Goal: Task Accomplishment & Management: Use online tool/utility

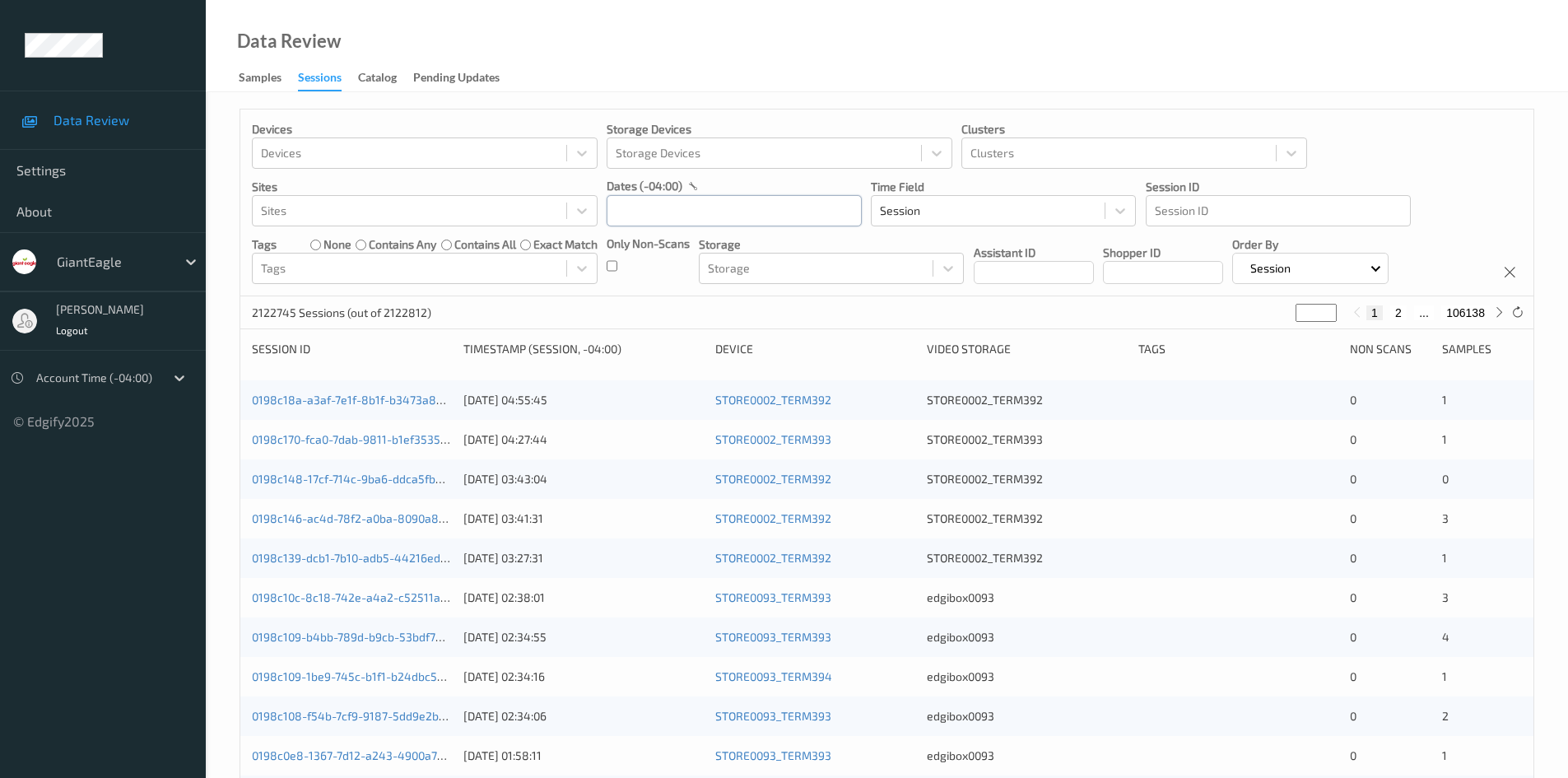
click at [723, 208] on input "text" at bounding box center [734, 211] width 255 height 31
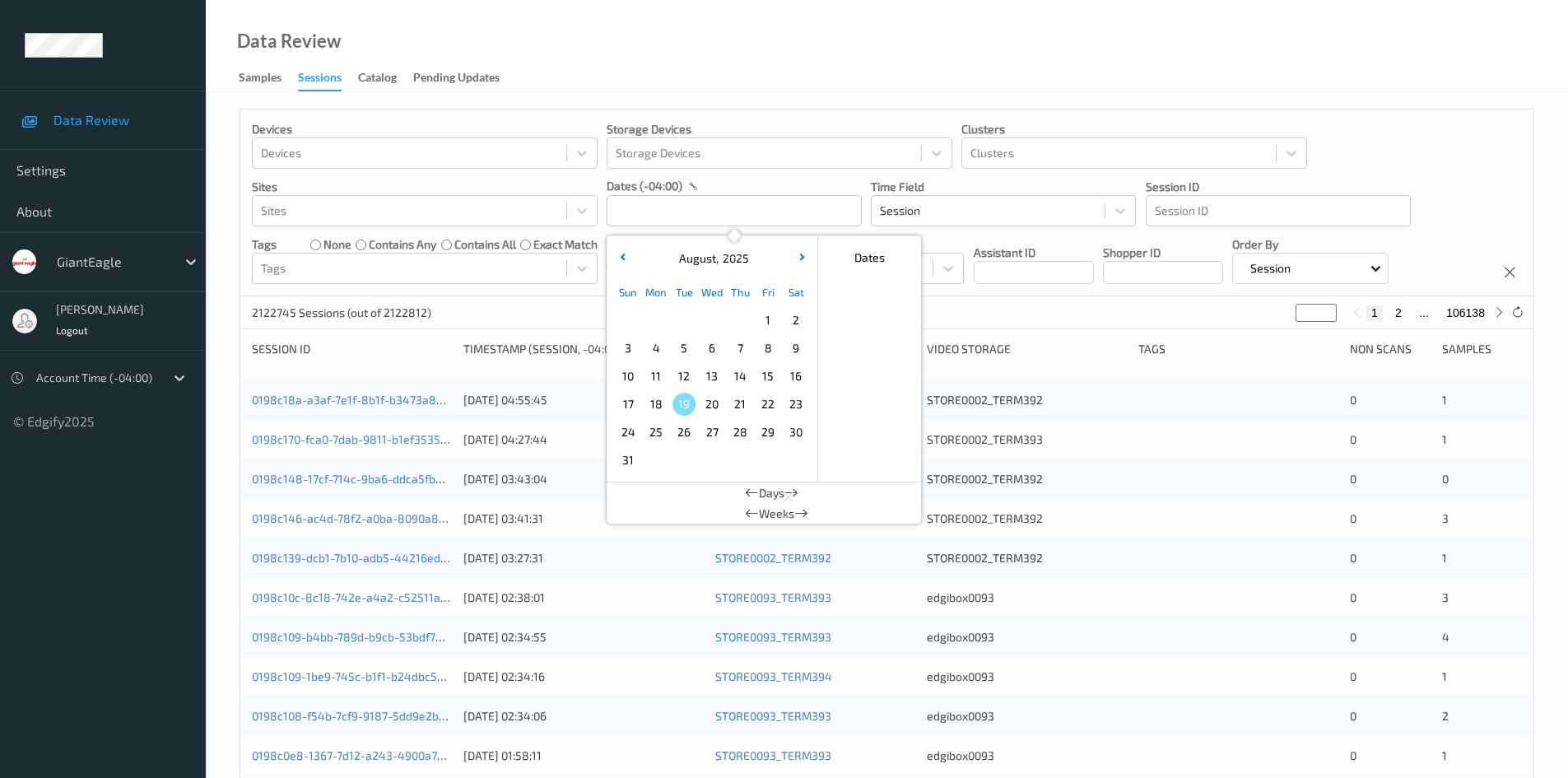
click at [661, 405] on span "18" at bounding box center [656, 404] width 23 height 23
type input "18/08/2025 00:00 -> 18/08/2025 23:59"
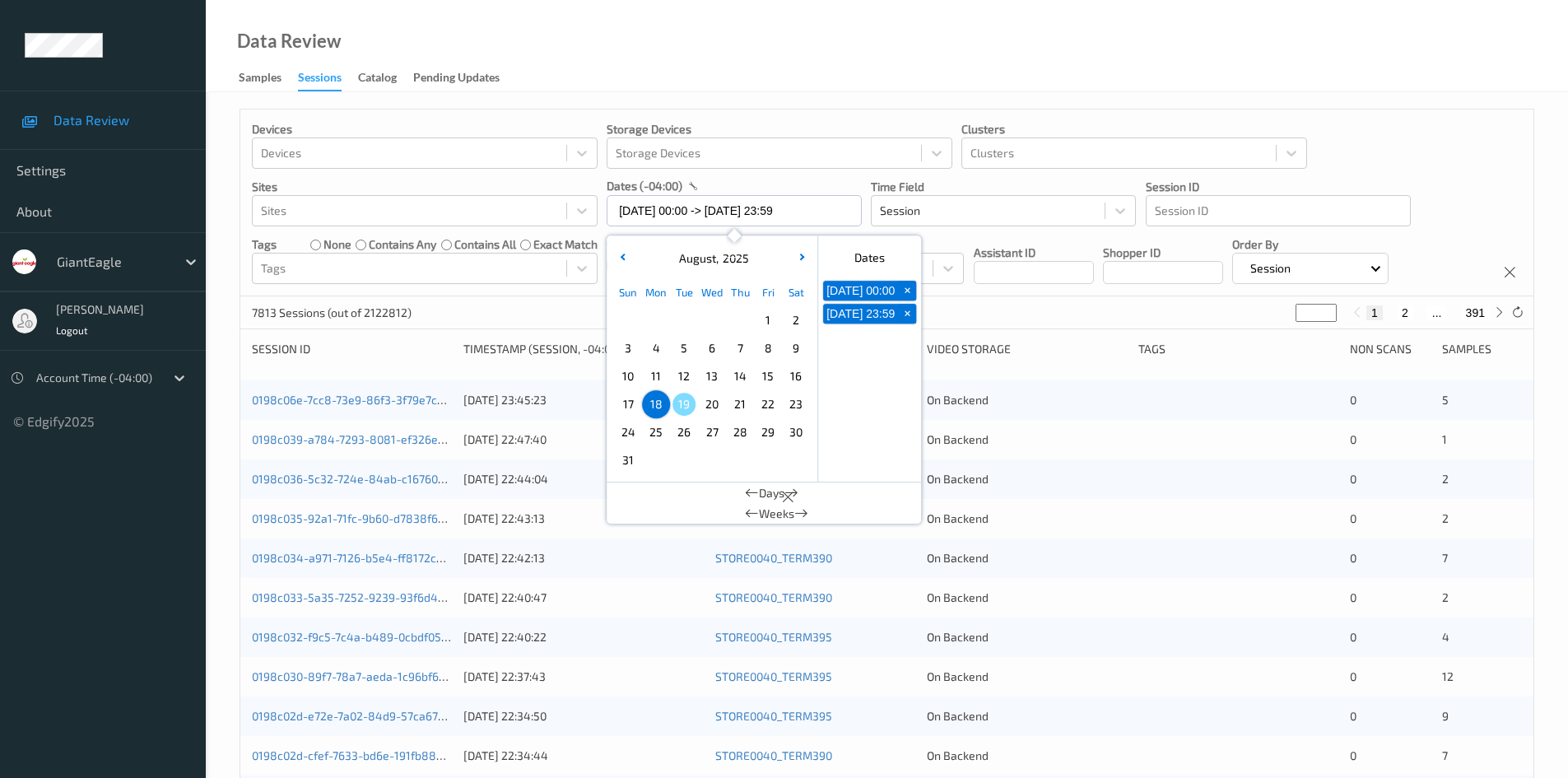
click at [1480, 141] on div "Devices Devices Storage Devices Storage Devices Clusters Clusters Sites Sites d…" at bounding box center [886, 202] width 1293 height 186
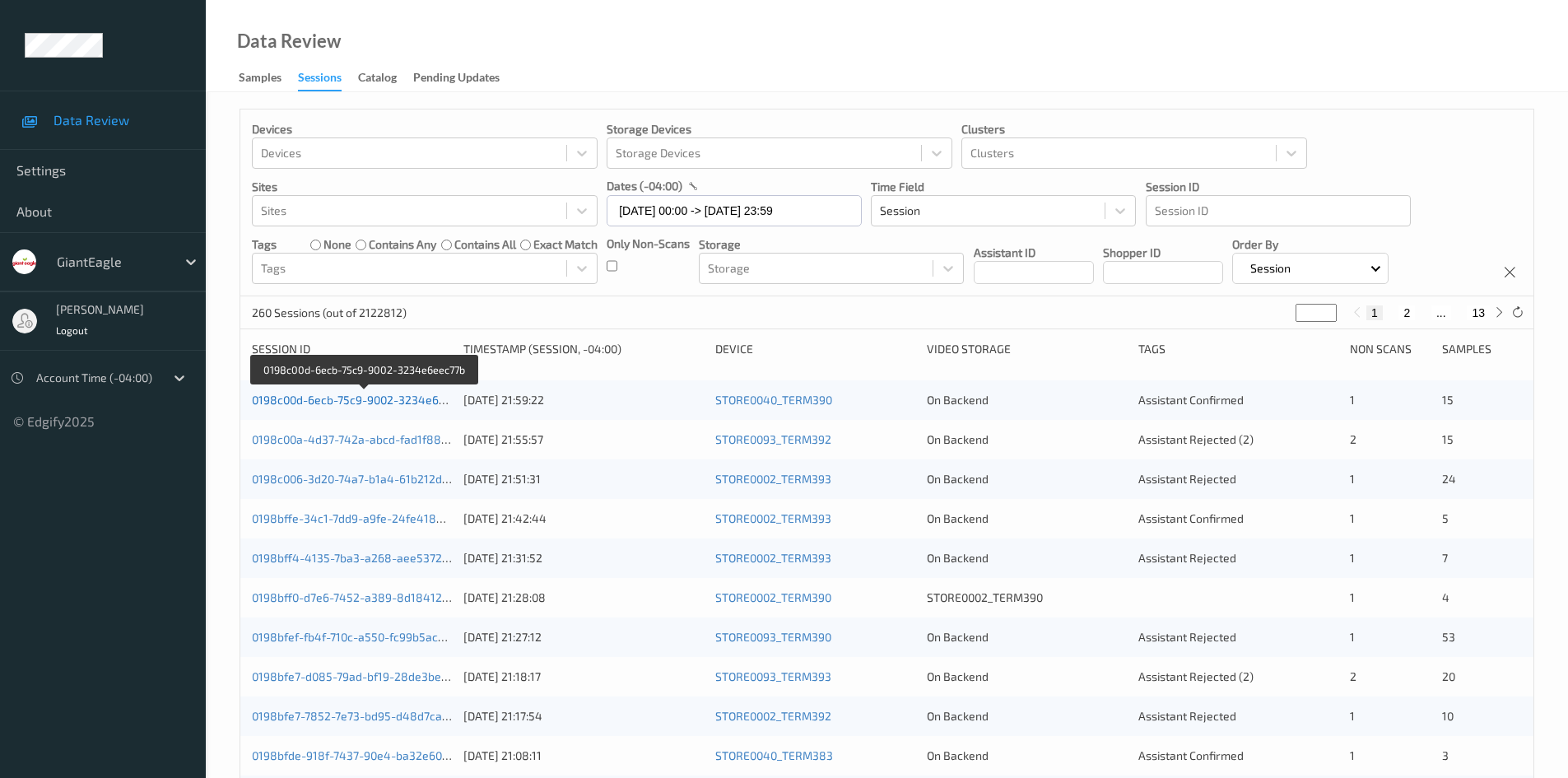
click at [342, 403] on link "0198c00d-6ecb-75c9-9002-3234e6eec77b" at bounding box center [363, 399] width 223 height 14
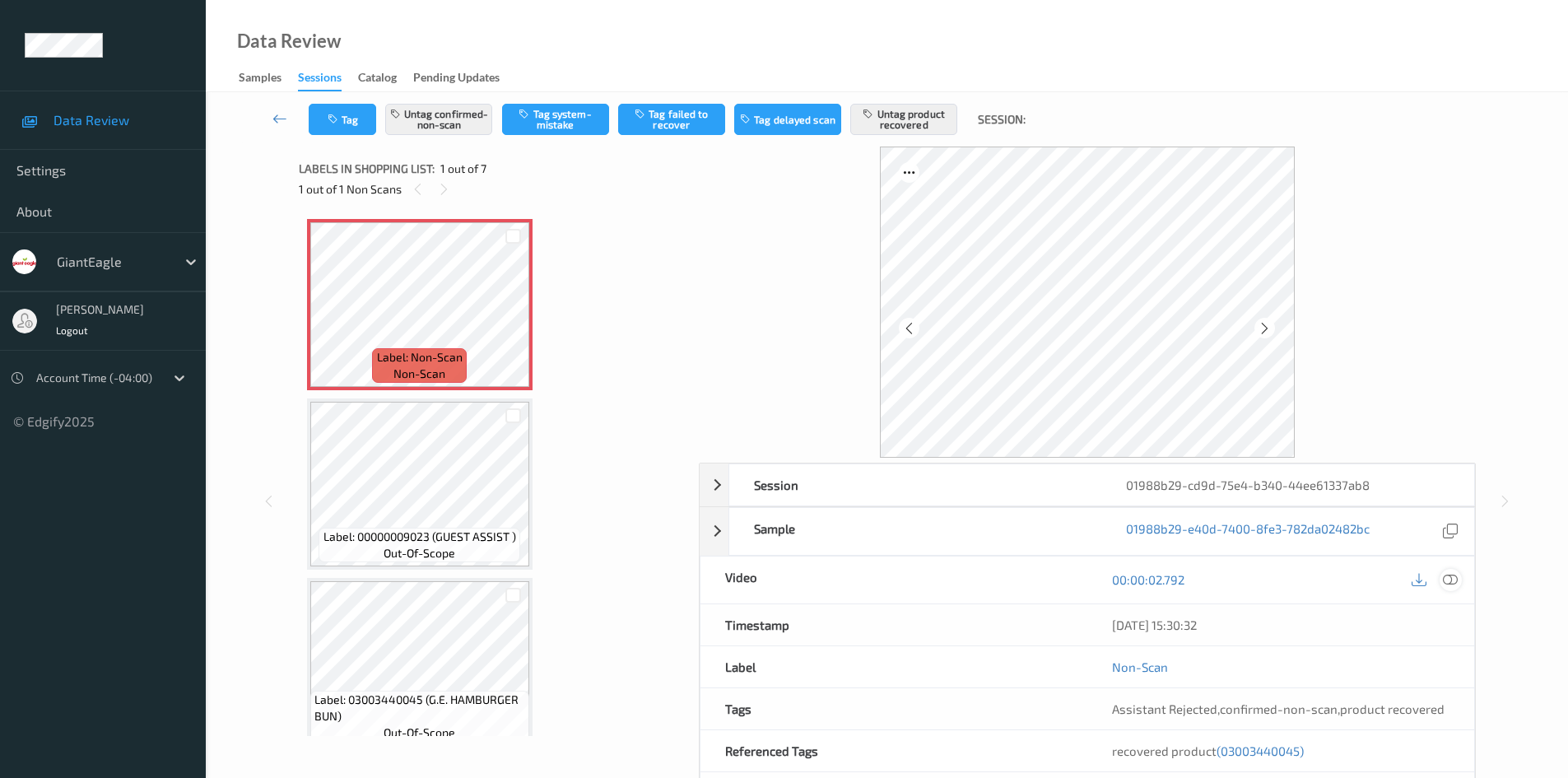
click at [1264, 581] on icon at bounding box center [1450, 579] width 15 height 15
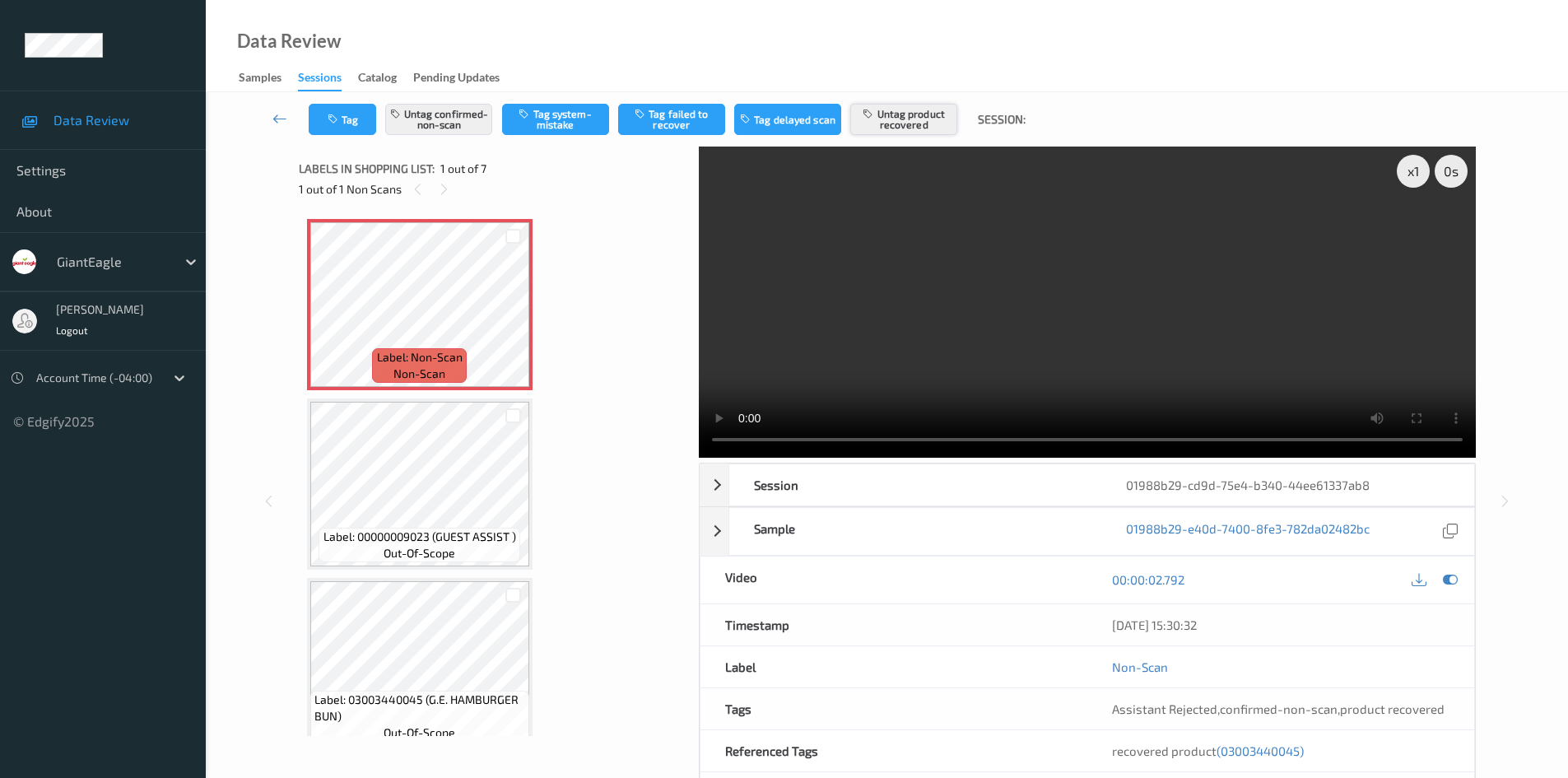
click at [887, 132] on button "Untag product recovered" at bounding box center [904, 119] width 107 height 31
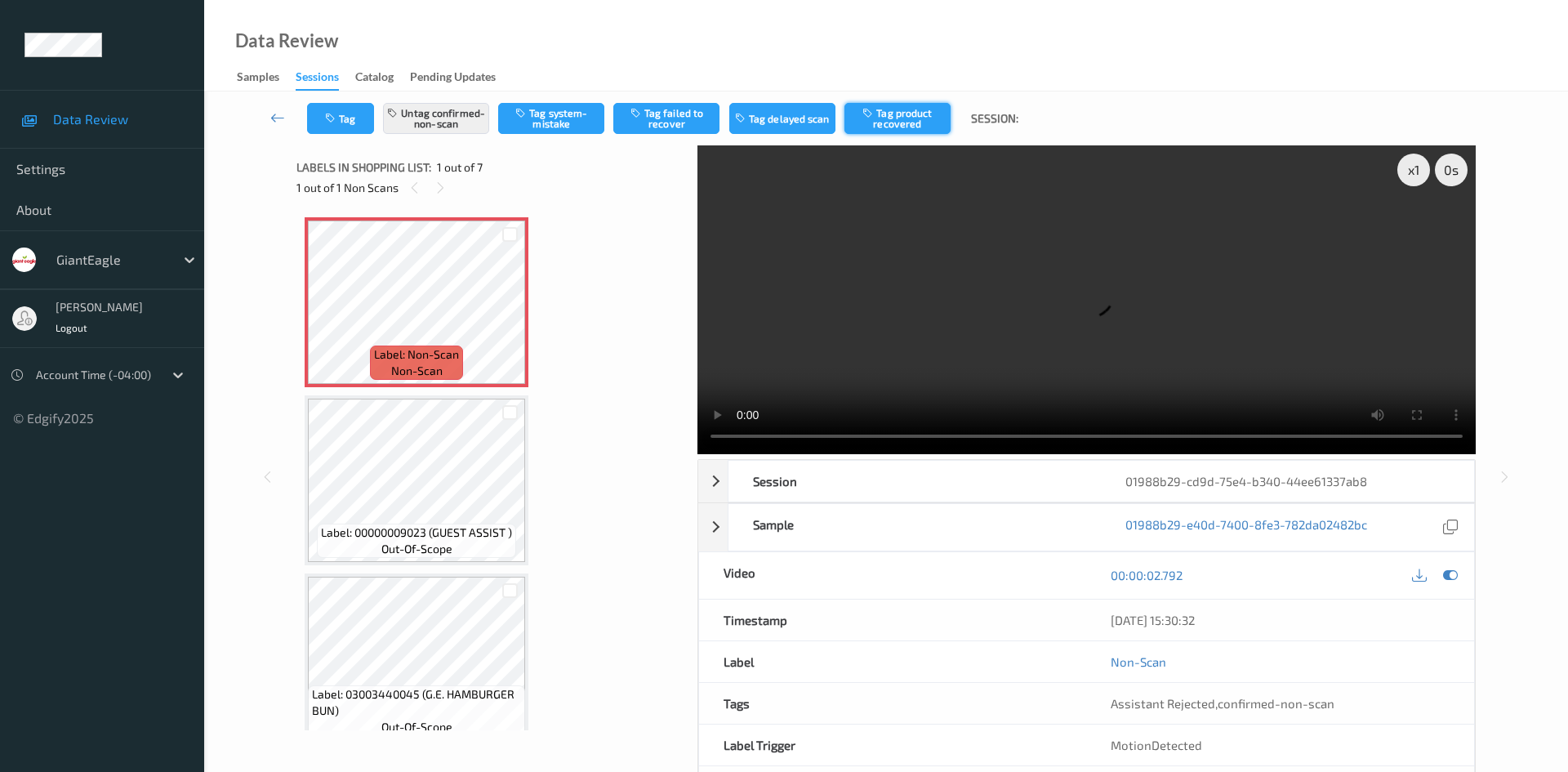
click at [899, 119] on button "Tag product recovered" at bounding box center [898, 118] width 107 height 31
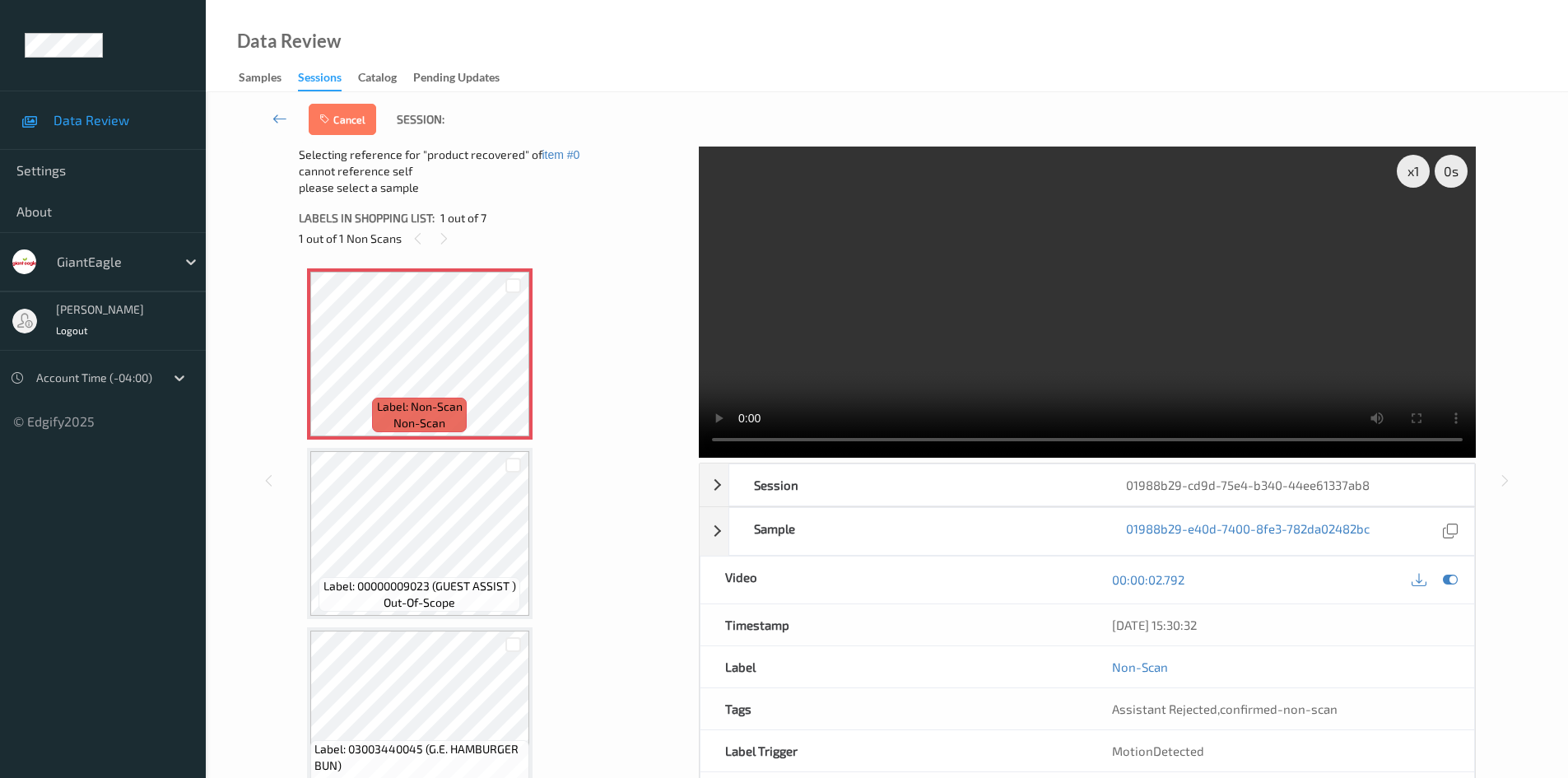
scroll to position [82, 0]
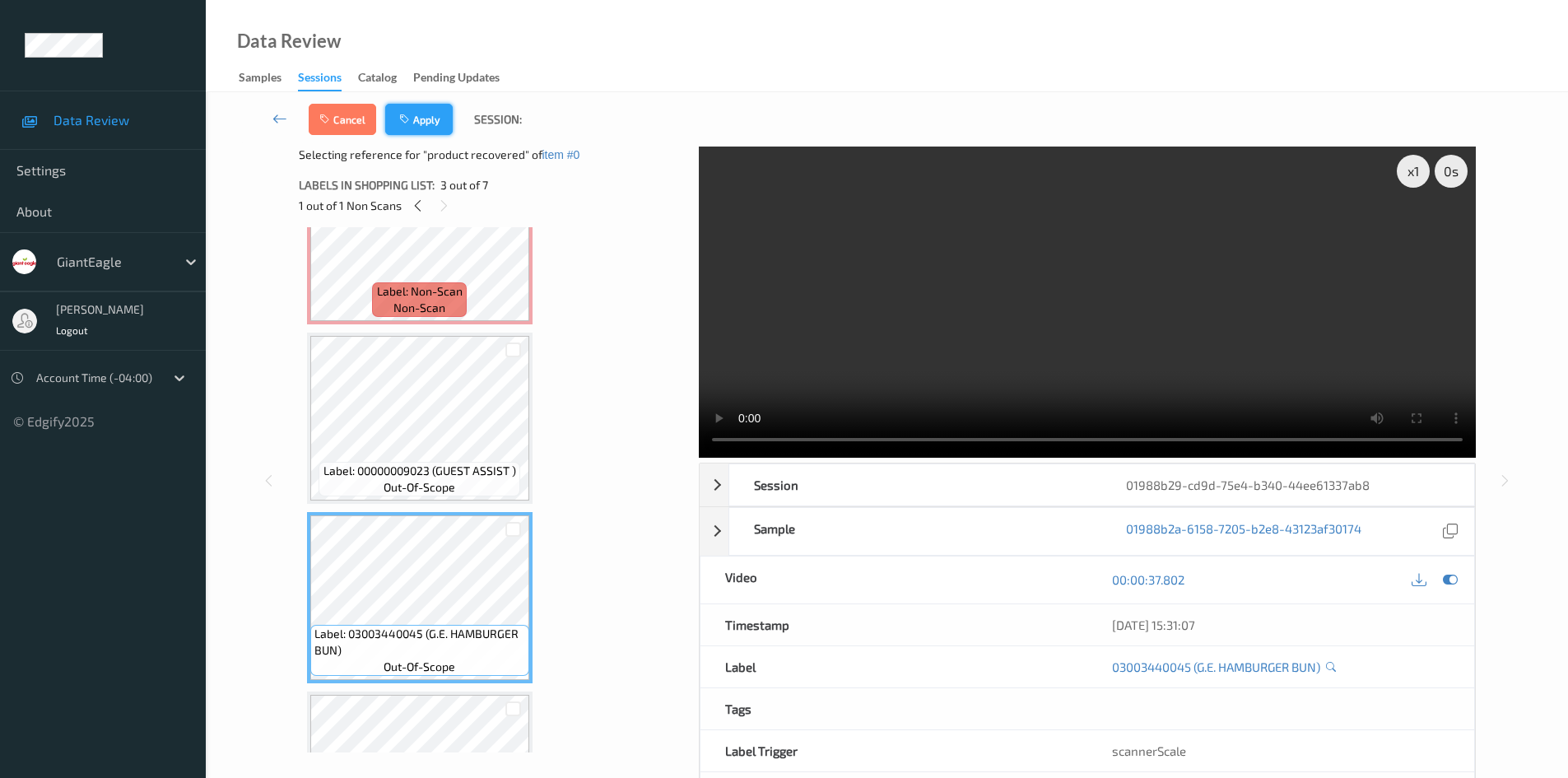
click at [415, 125] on button "Apply" at bounding box center [419, 119] width 67 height 31
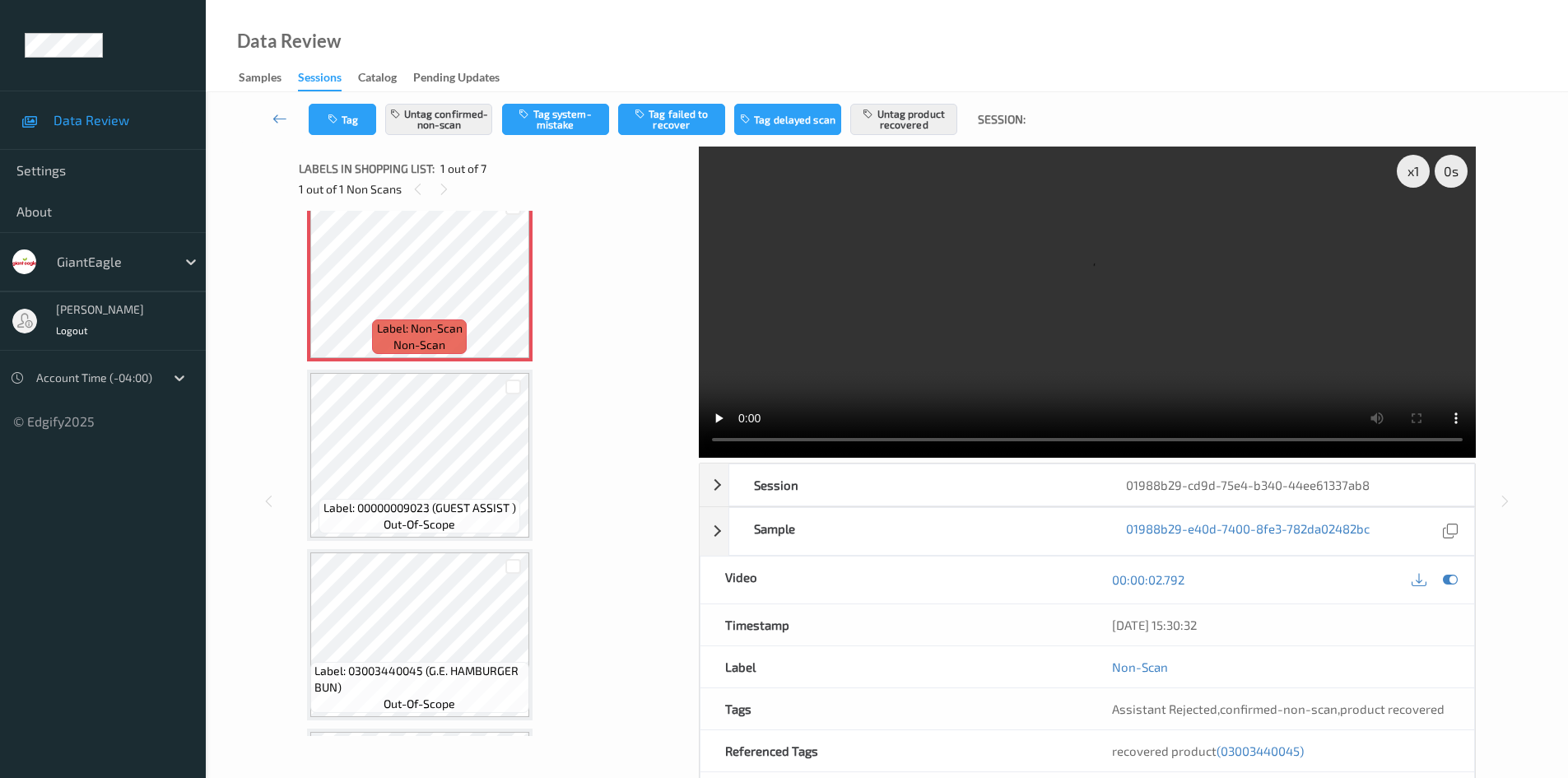
scroll to position [0, 0]
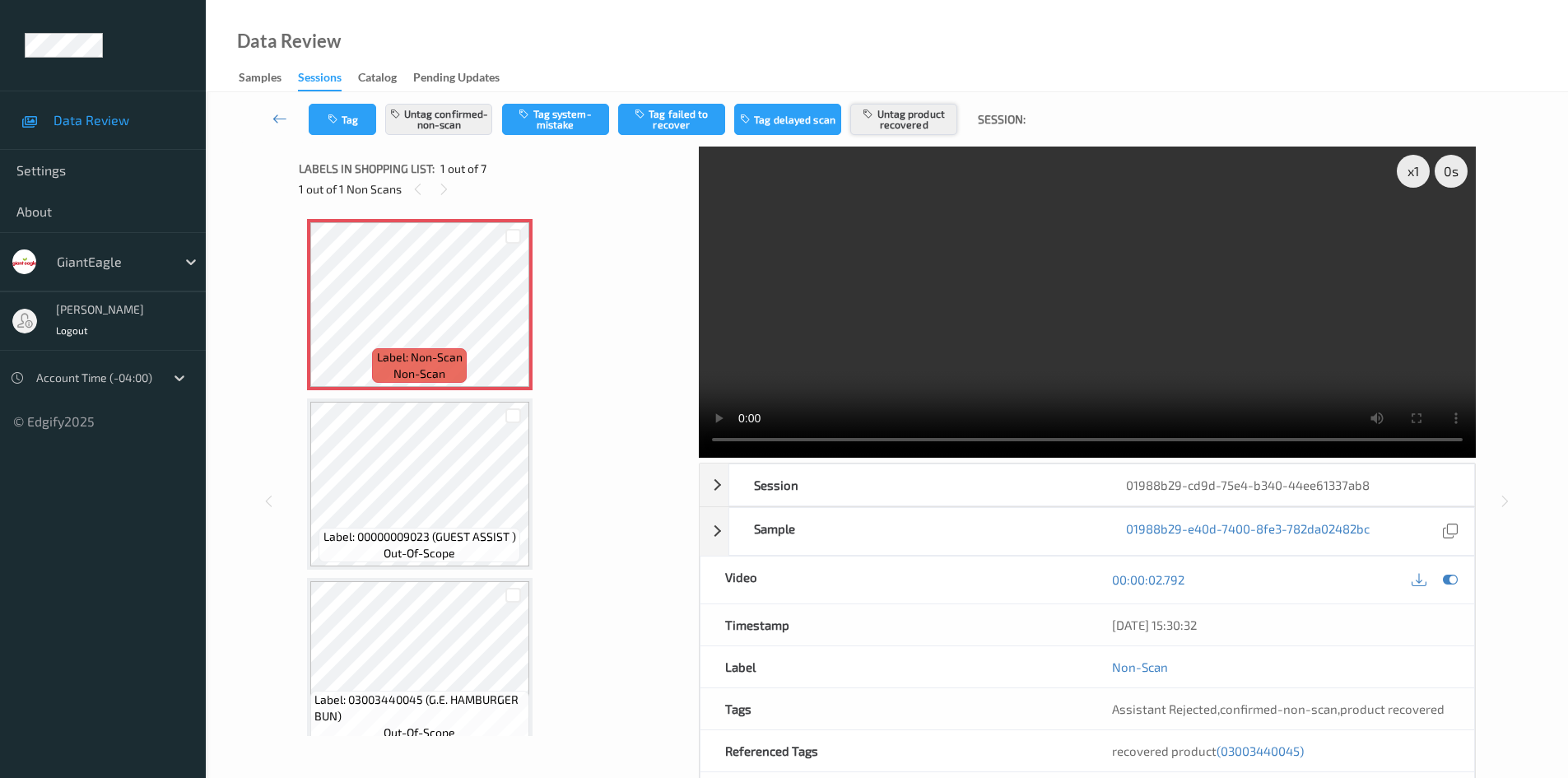
click at [902, 114] on button "Untag product recovered" at bounding box center [904, 119] width 107 height 31
click at [942, 118] on button "Tag product recovered" at bounding box center [904, 119] width 107 height 31
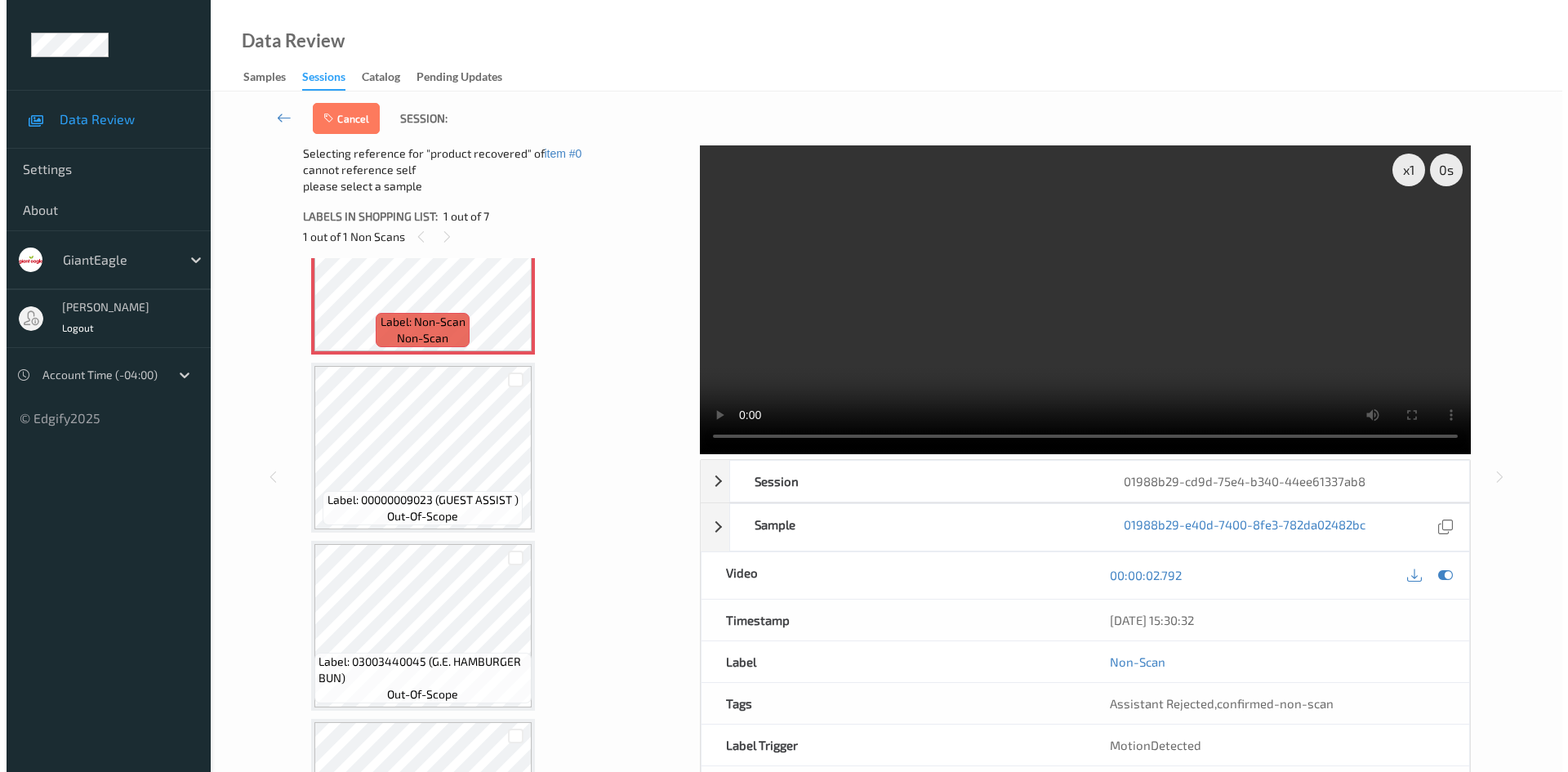
scroll to position [164, 0]
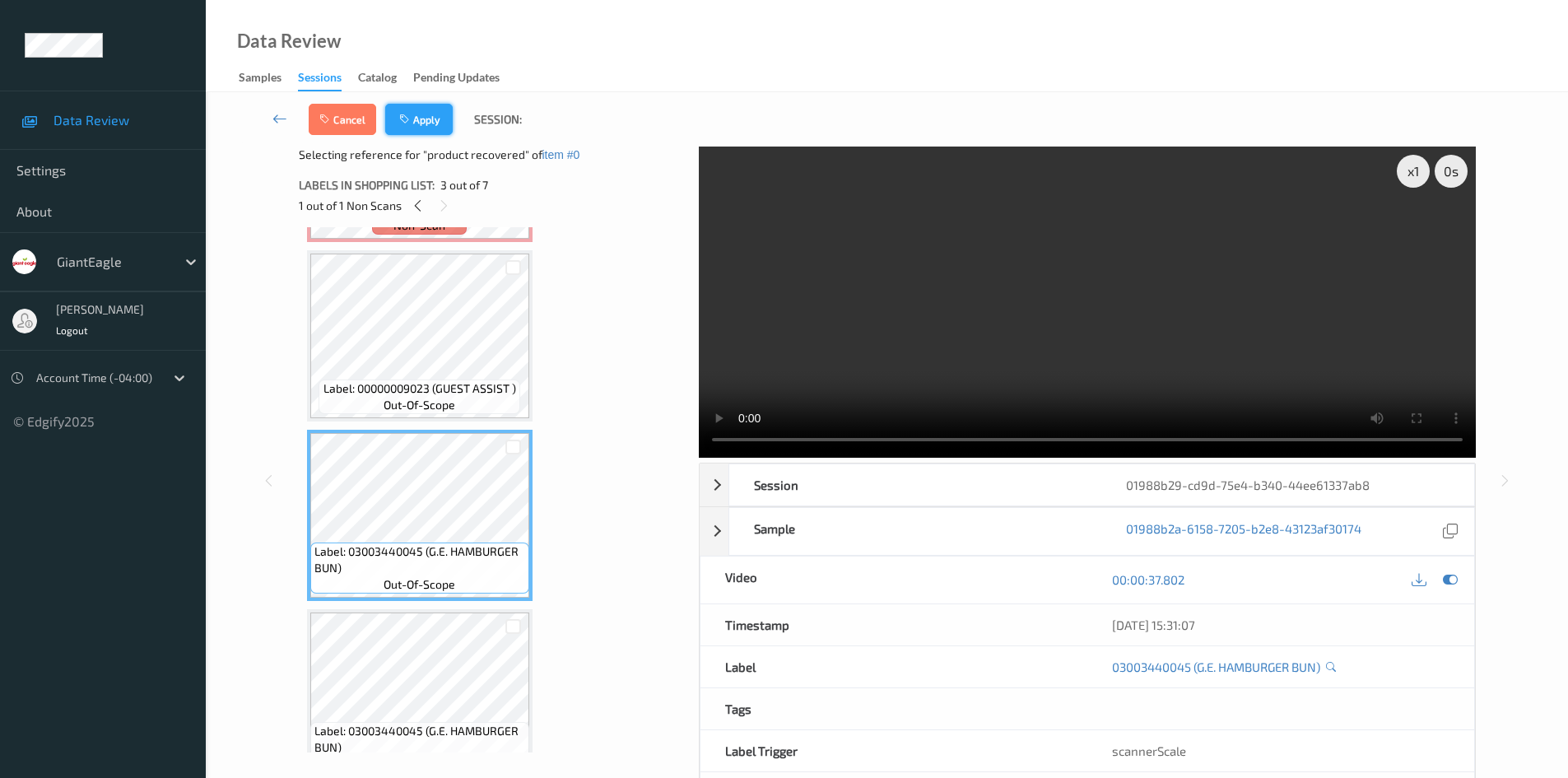
click at [437, 132] on button "Apply" at bounding box center [419, 119] width 67 height 31
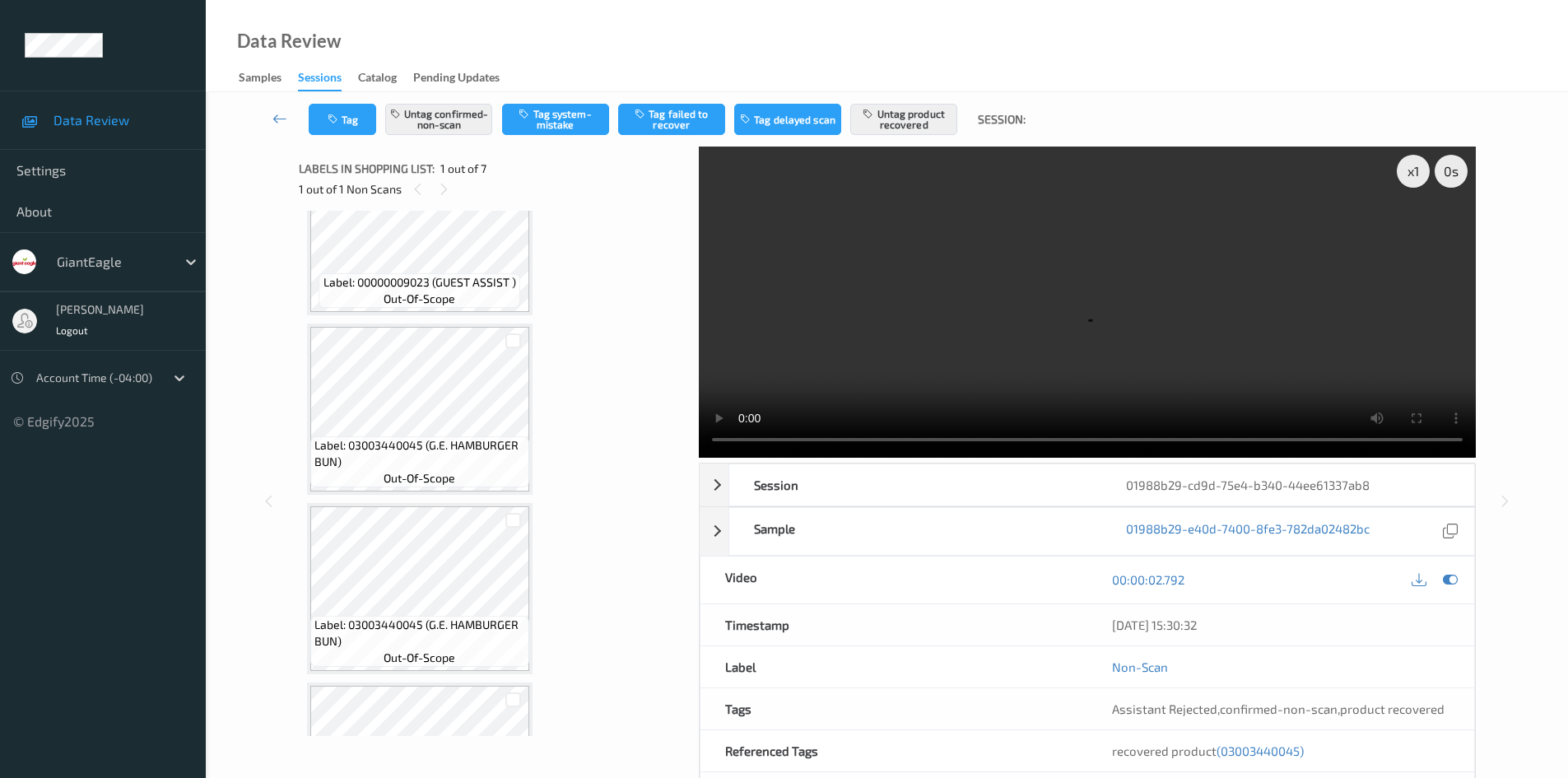
scroll to position [329, 0]
